Goal: Information Seeking & Learning: Learn about a topic

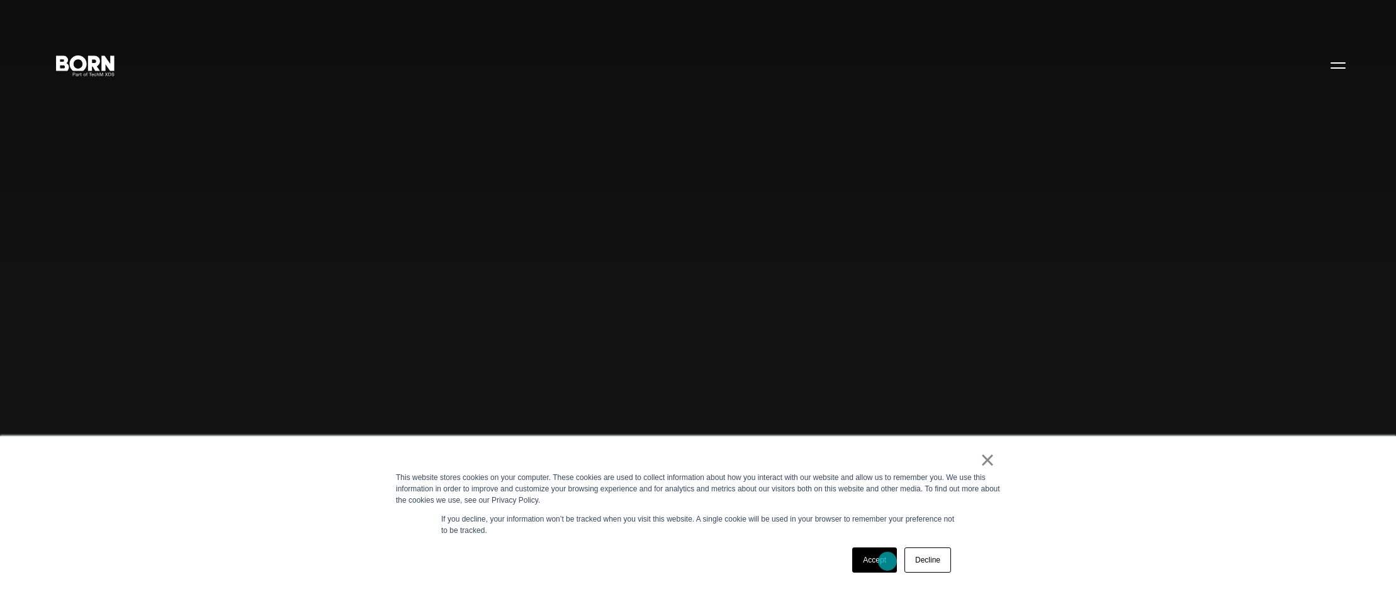
click at [888, 561] on link "Accept" at bounding box center [874, 559] width 45 height 25
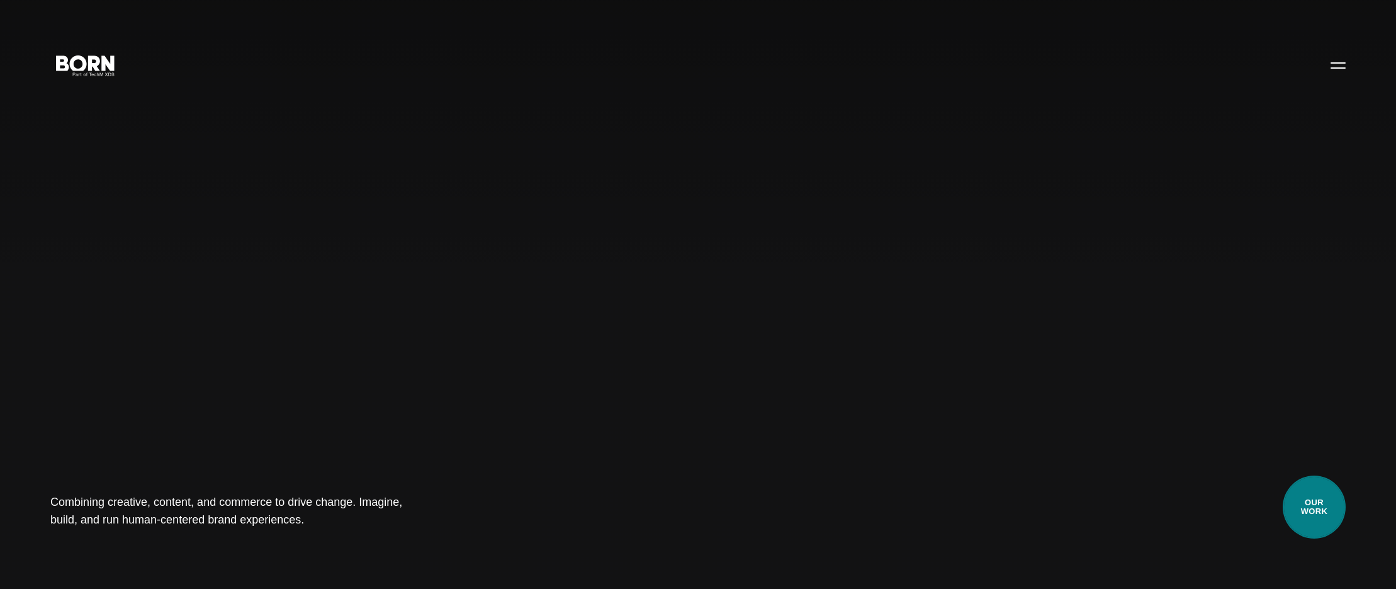
click at [1329, 508] on link "Our Work" at bounding box center [1314, 506] width 63 height 63
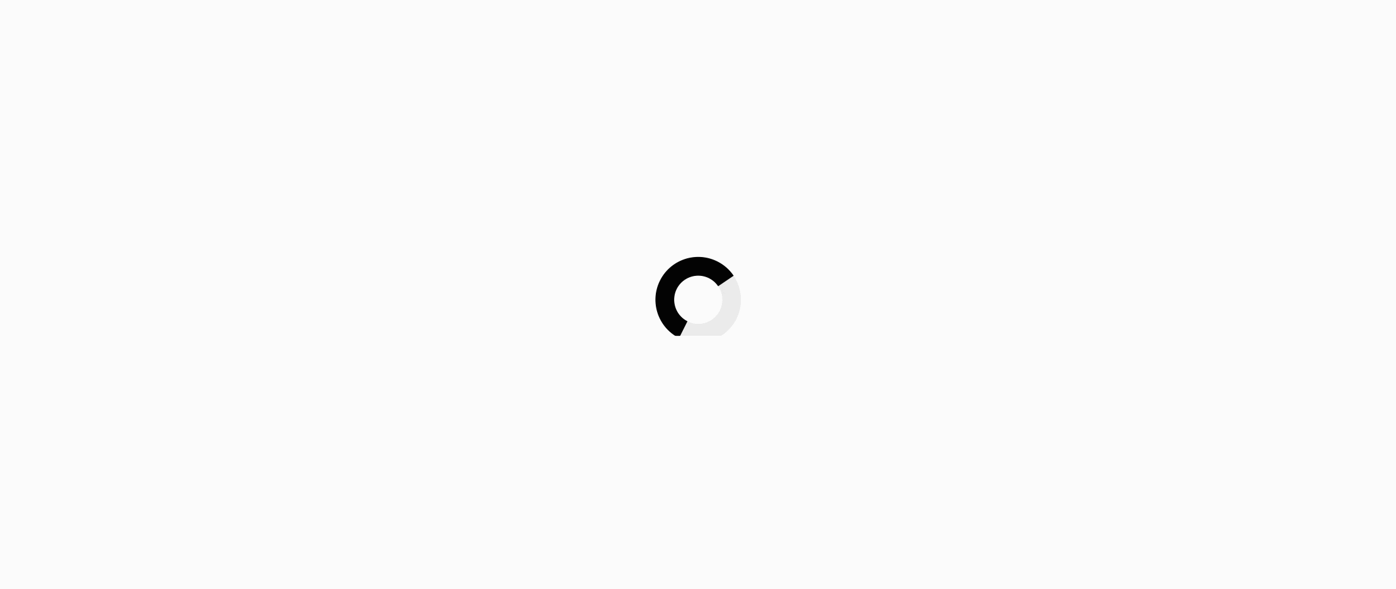
scroll to position [4, 0]
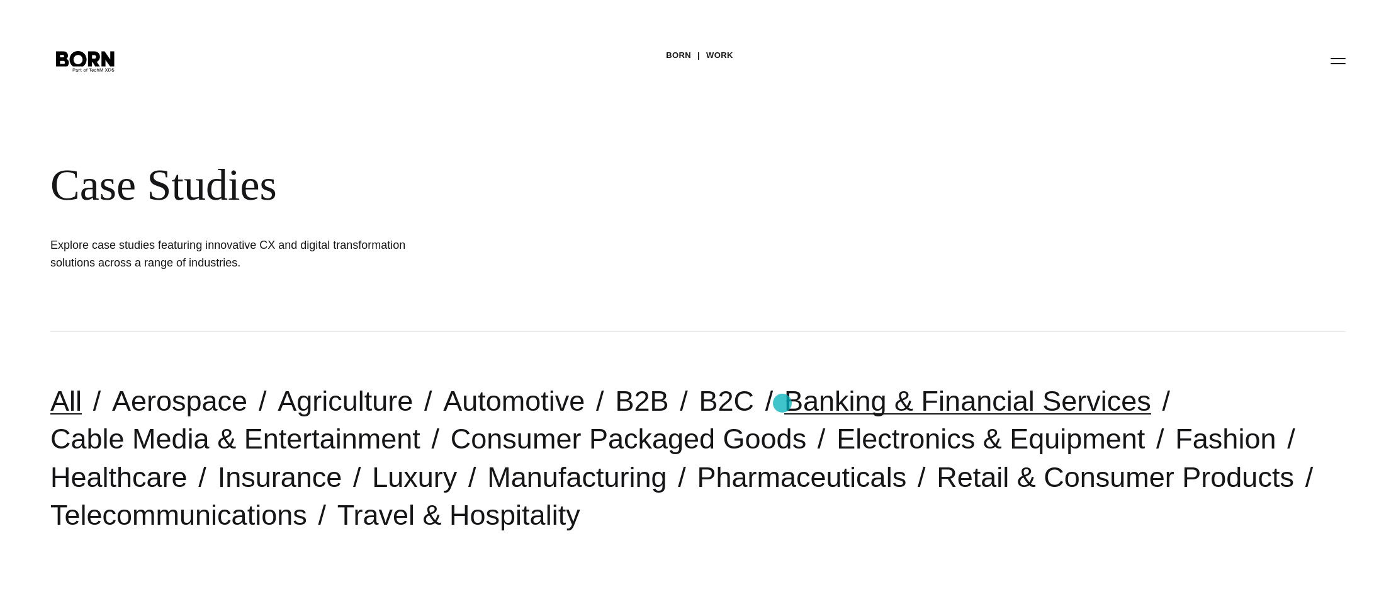
click at [784, 403] on link "Banking & Financial Services" at bounding box center [967, 401] width 367 height 32
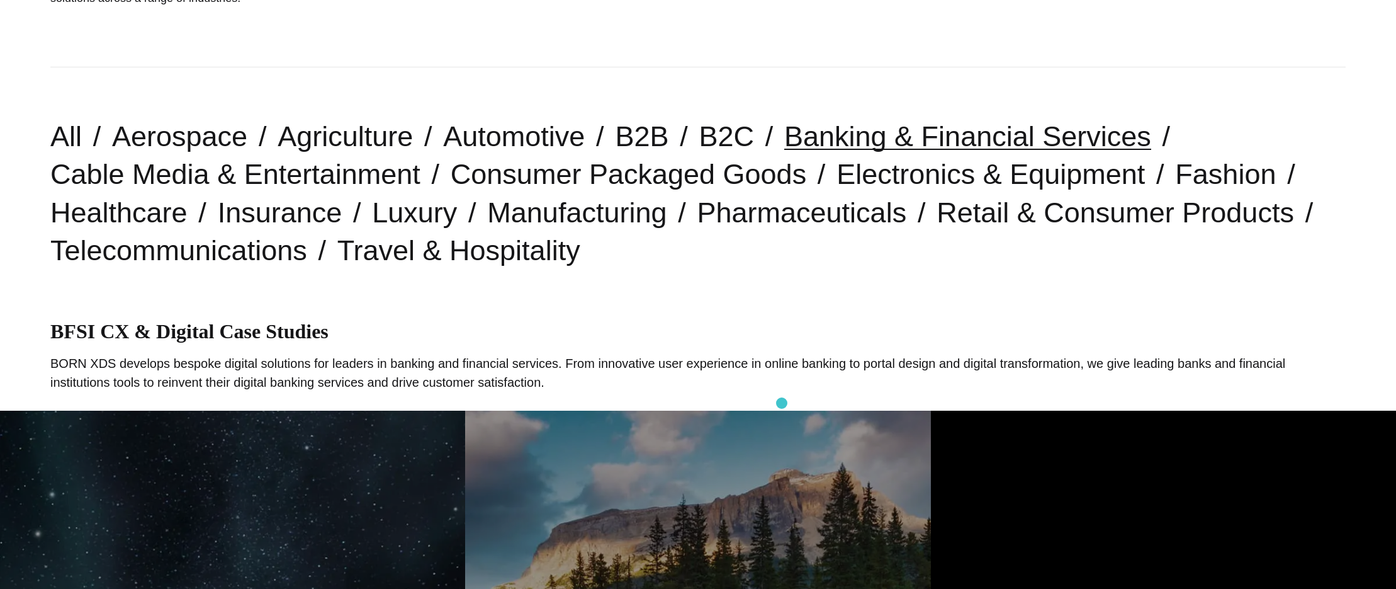
scroll to position [267, 0]
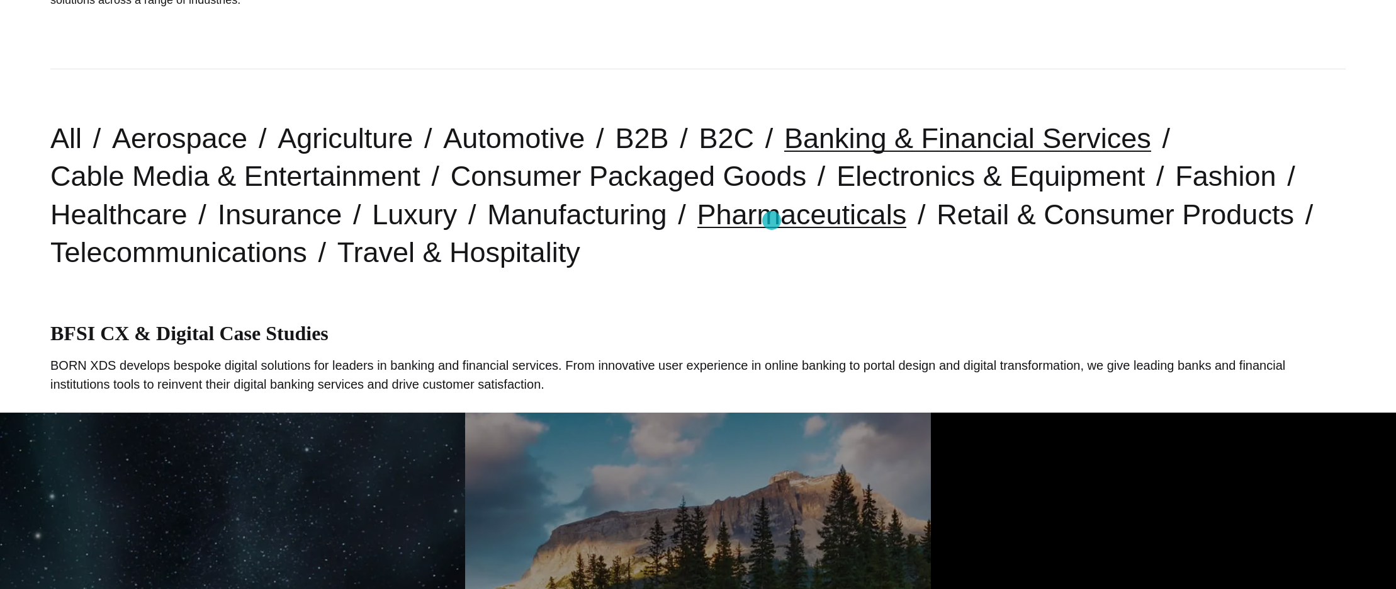
click at [772, 220] on link "Pharmaceuticals" at bounding box center [803, 214] width 210 height 32
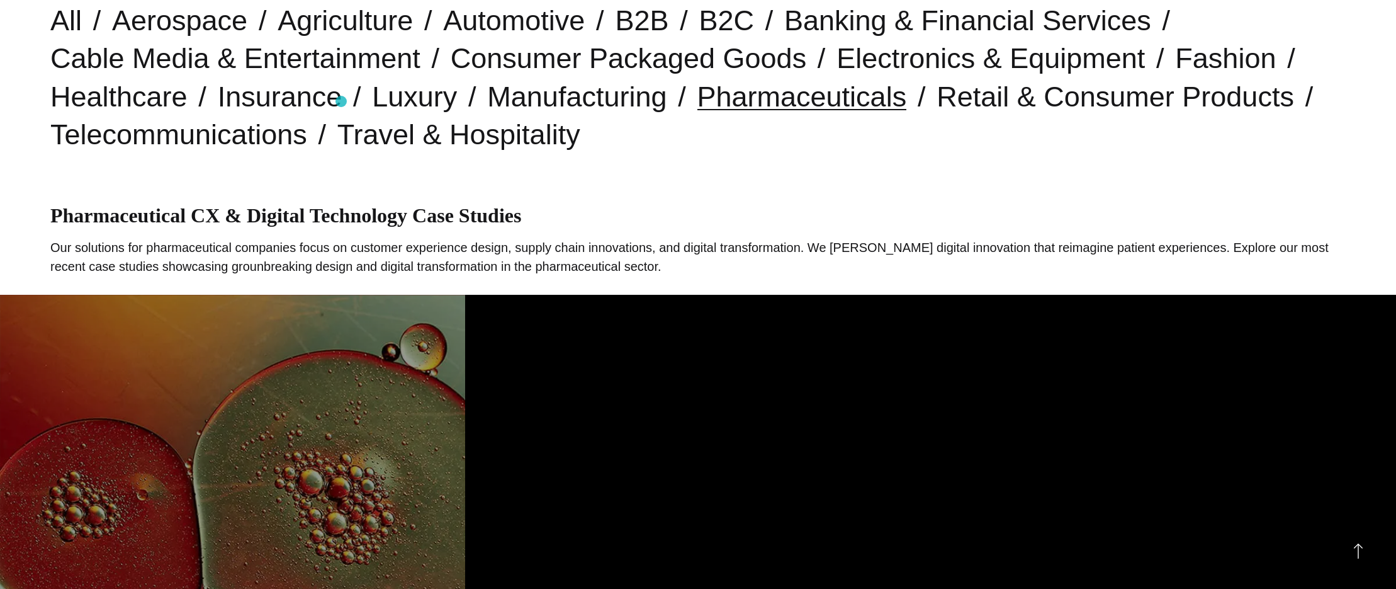
scroll to position [384, 0]
click at [152, 103] on link "Healthcare" at bounding box center [118, 97] width 137 height 32
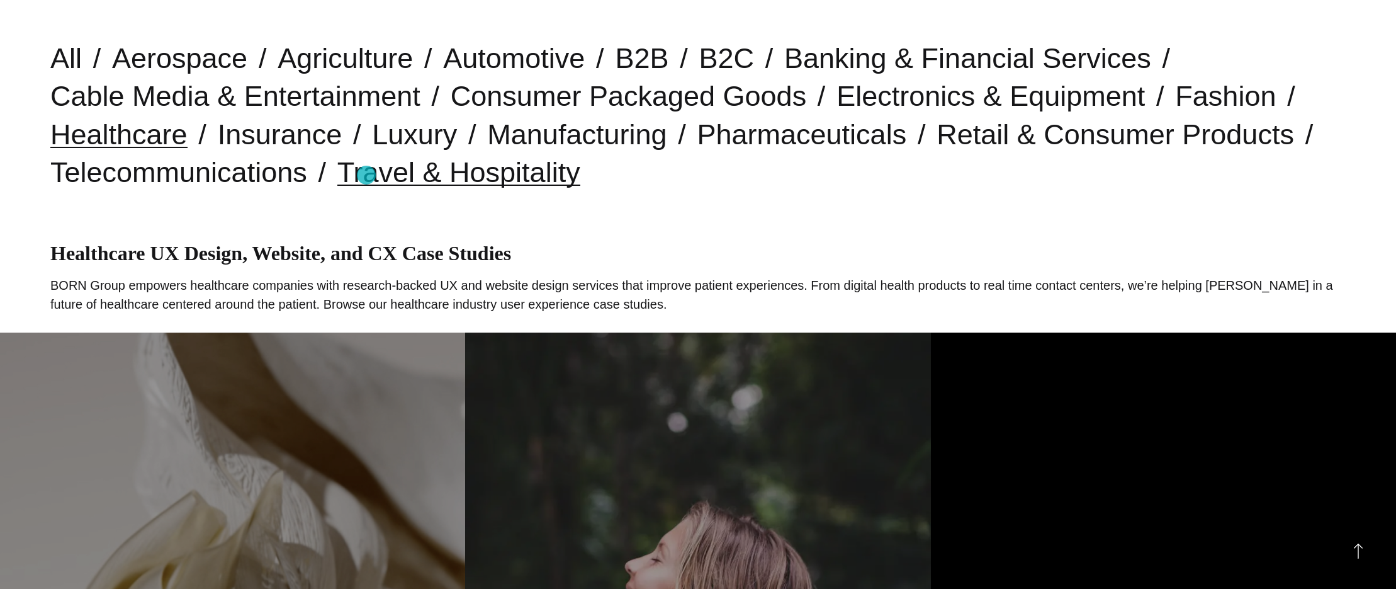
scroll to position [346, 1]
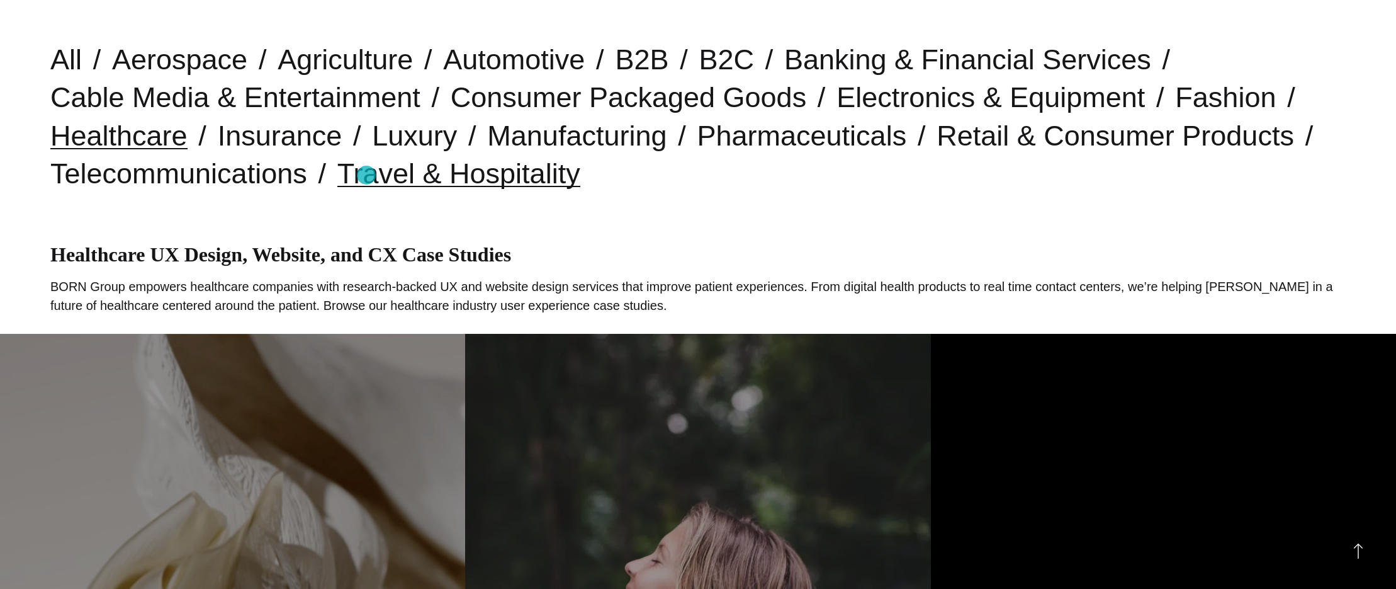
click at [366, 175] on link "Travel & Hospitality" at bounding box center [458, 173] width 243 height 32
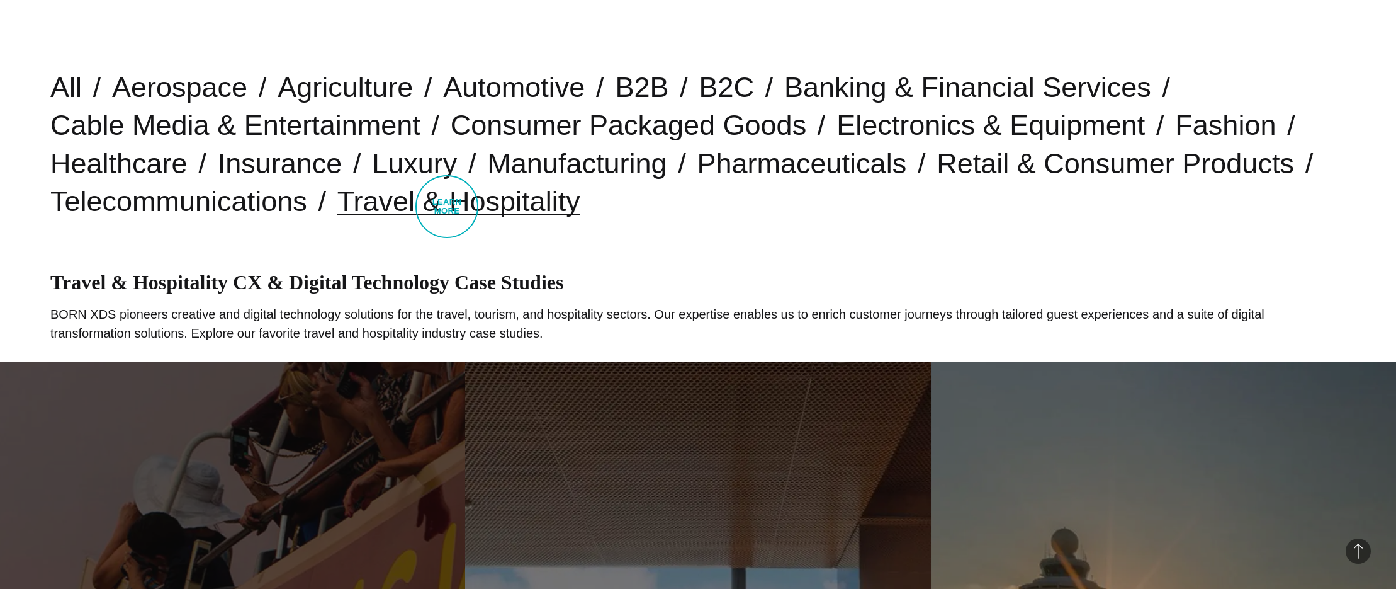
scroll to position [317, 0]
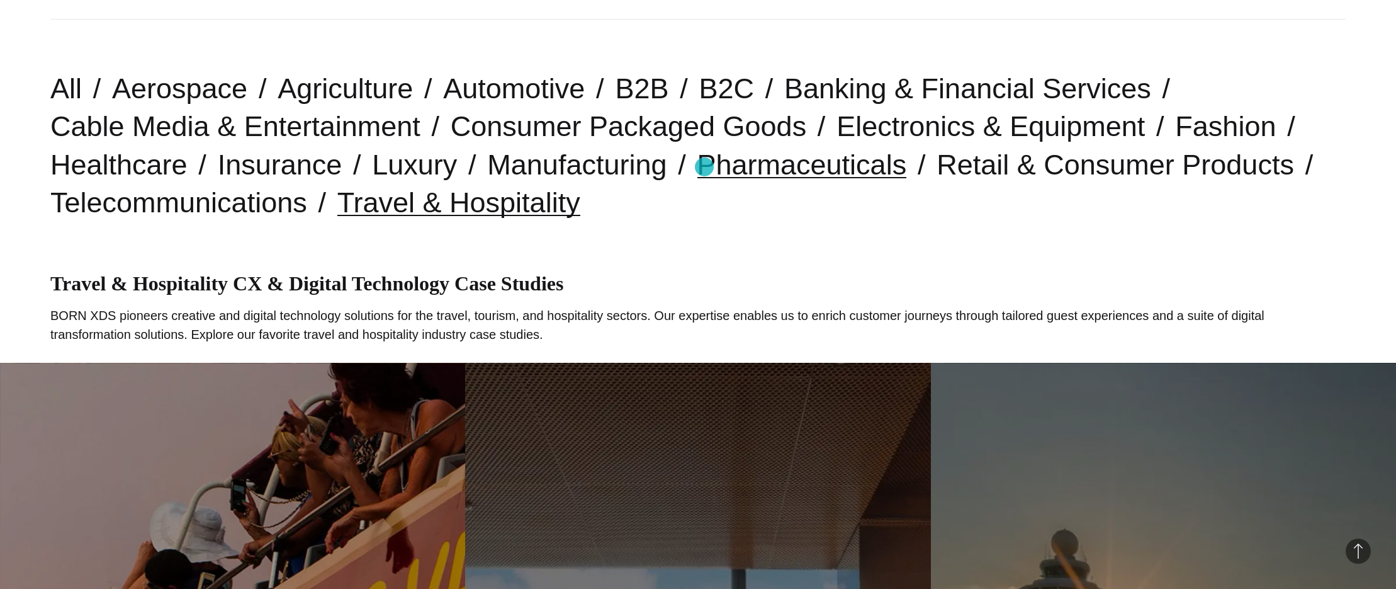
click at [704, 167] on link "Pharmaceuticals" at bounding box center [803, 165] width 210 height 32
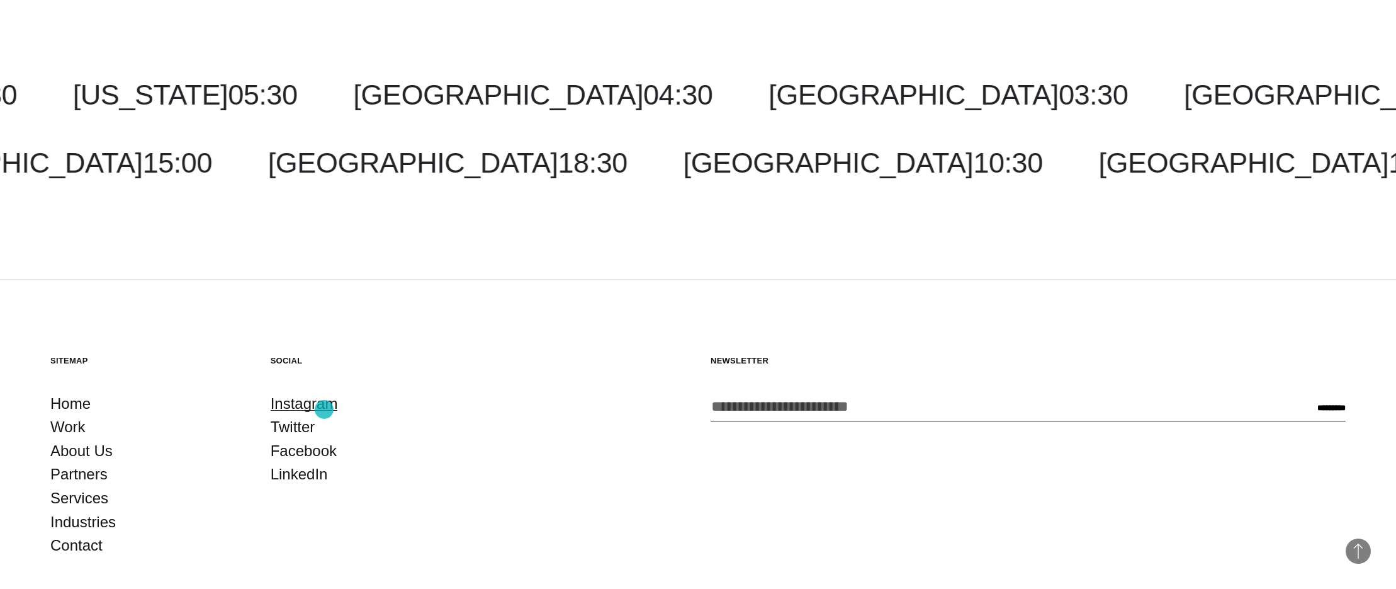
scroll to position [1434, 0]
click at [324, 409] on link "Instagram" at bounding box center [304, 403] width 67 height 24
